Goal: Transaction & Acquisition: Download file/media

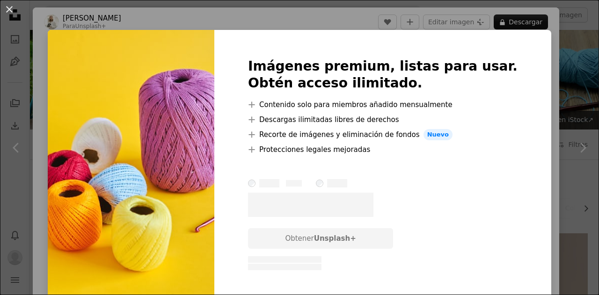
scroll to position [889, 0]
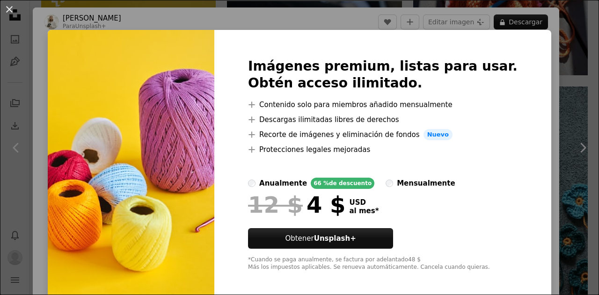
click at [548, 66] on div "An X shape Imágenes premium, listas para usar. Obtén acceso ilimitado. A plus s…" at bounding box center [299, 147] width 599 height 295
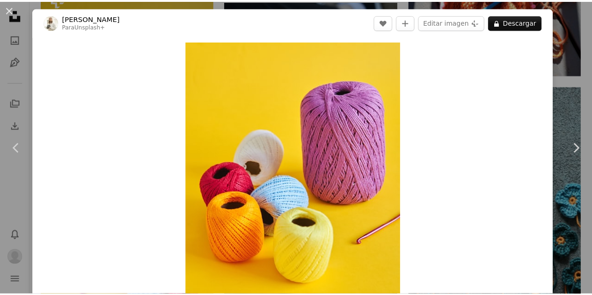
scroll to position [47, 0]
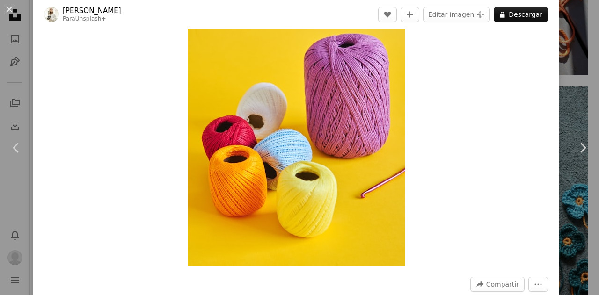
click at [575, 20] on div "An X shape Chevron left Chevron right [PERSON_NAME] Para Unsplash+ A heart A pl…" at bounding box center [299, 147] width 599 height 295
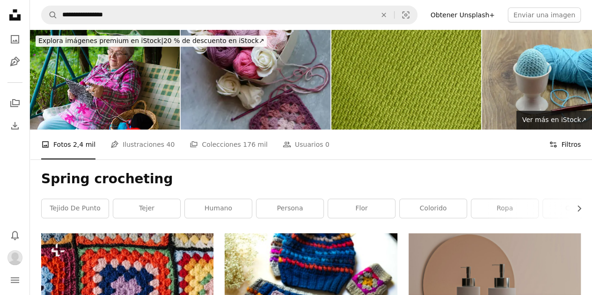
click at [556, 146] on icon at bounding box center [553, 145] width 7 height 6
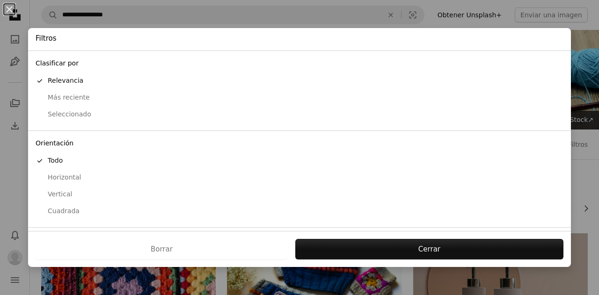
click at [70, 191] on div "Vertical" at bounding box center [300, 194] width 528 height 9
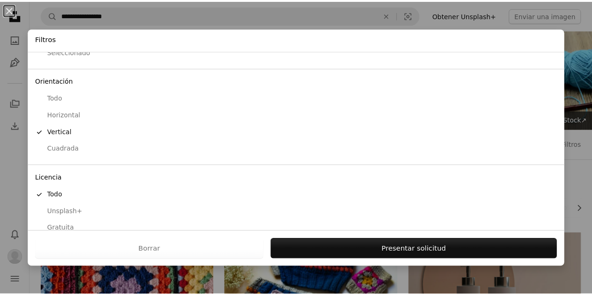
scroll to position [74, 0]
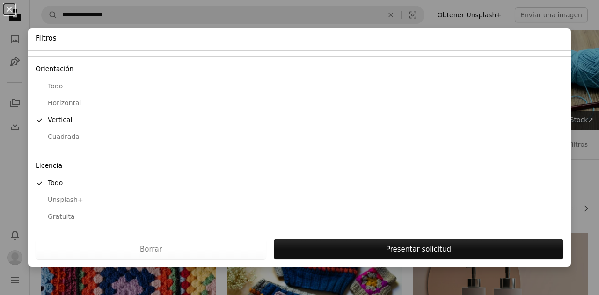
click at [54, 214] on div "Gratuita" at bounding box center [300, 216] width 528 height 9
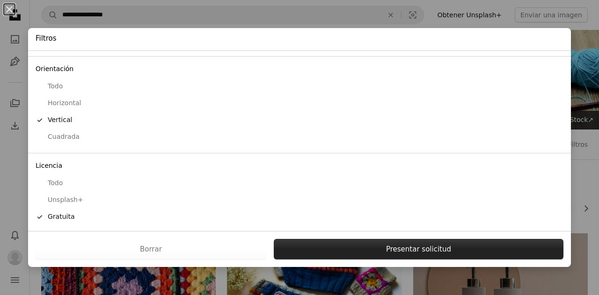
click at [382, 248] on button "Presentar solicitud" at bounding box center [419, 249] width 290 height 21
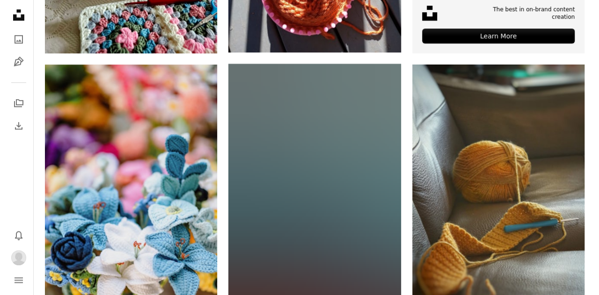
scroll to position [515, 0]
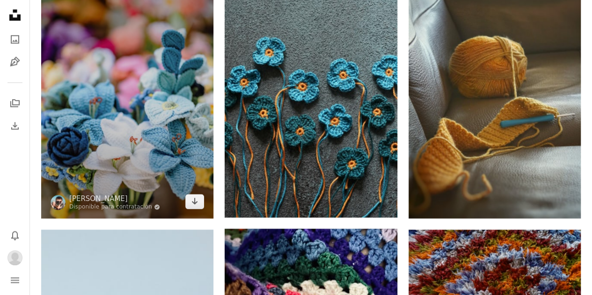
click at [129, 85] on img at bounding box center [127, 89] width 172 height 258
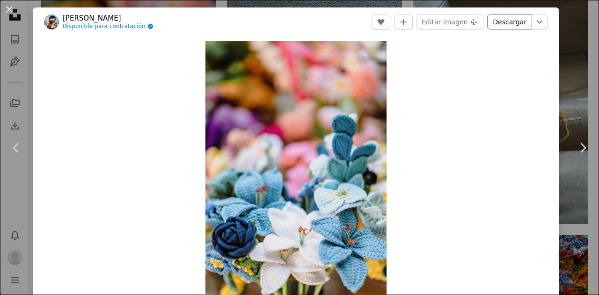
click at [506, 22] on link "Descargar" at bounding box center [509, 22] width 45 height 15
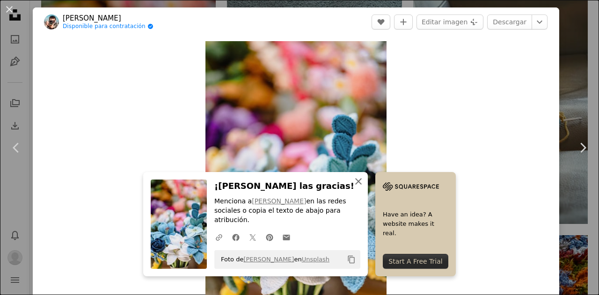
click at [353, 187] on icon "An X shape" at bounding box center [358, 181] width 11 height 11
